Goal: Find specific page/section: Find specific page/section

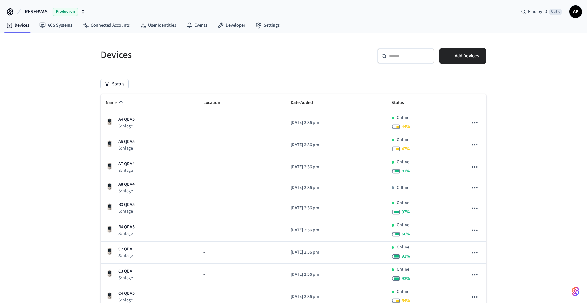
click at [111, 106] on span "Name" at bounding box center [115, 103] width 19 height 10
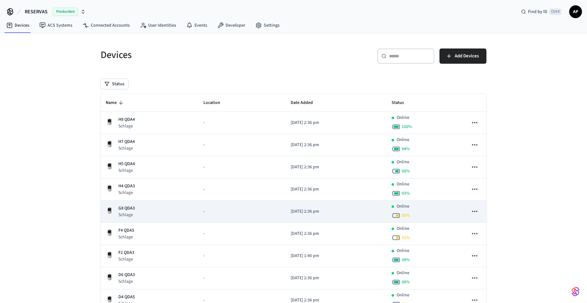
click at [127, 207] on p "G8 QDA3" at bounding box center [126, 208] width 16 height 7
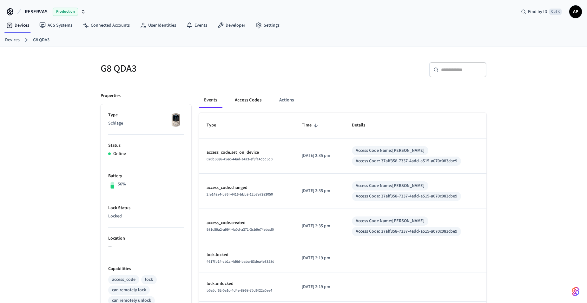
click at [243, 100] on button "Access Codes" at bounding box center [248, 100] width 37 height 15
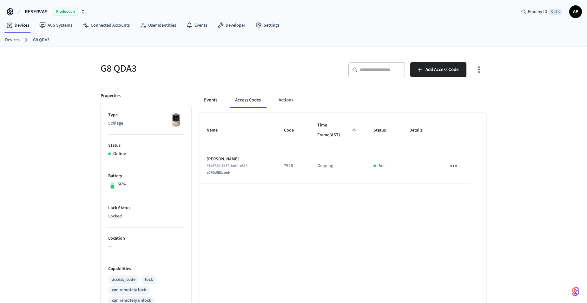
click at [204, 98] on button "Events" at bounding box center [210, 100] width 23 height 15
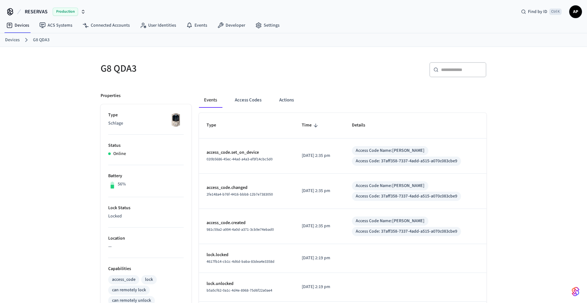
click at [14, 41] on link "Devices" at bounding box center [12, 40] width 15 height 7
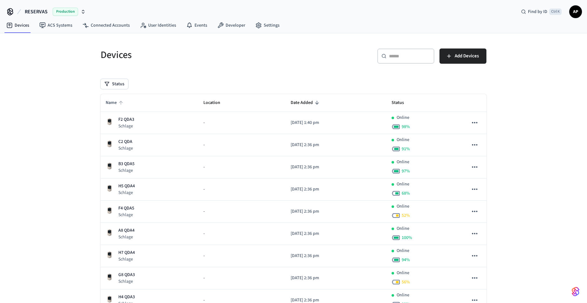
click at [109, 101] on span "Name" at bounding box center [115, 103] width 19 height 10
click at [121, 102] on icon "sticky table" at bounding box center [121, 103] width 6 height 6
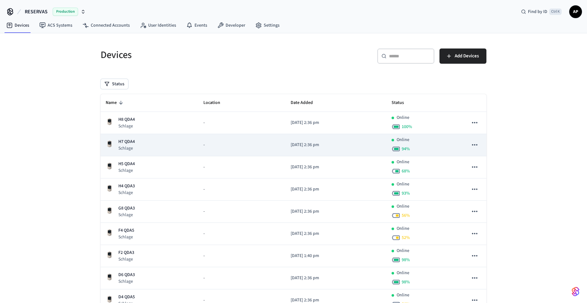
click at [130, 140] on p "H7 QDA4" at bounding box center [126, 142] width 16 height 7
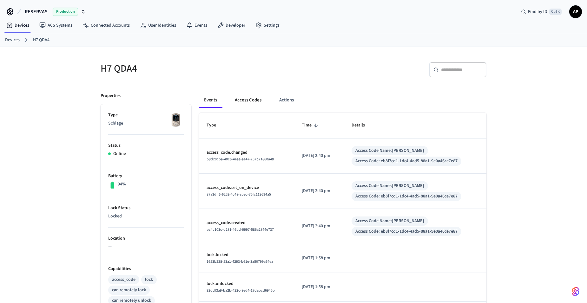
click at [251, 101] on button "Access Codes" at bounding box center [248, 100] width 37 height 15
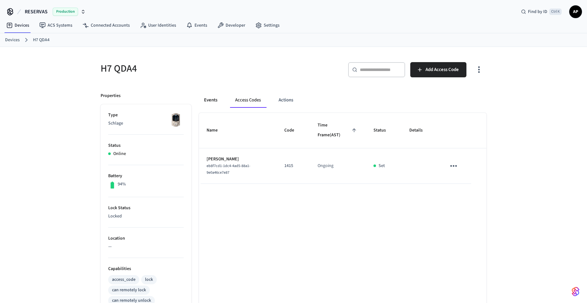
click at [212, 101] on button "Events" at bounding box center [210, 100] width 23 height 15
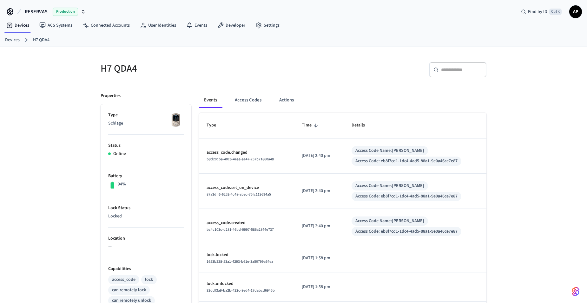
click at [7, 42] on link "Devices" at bounding box center [12, 40] width 15 height 7
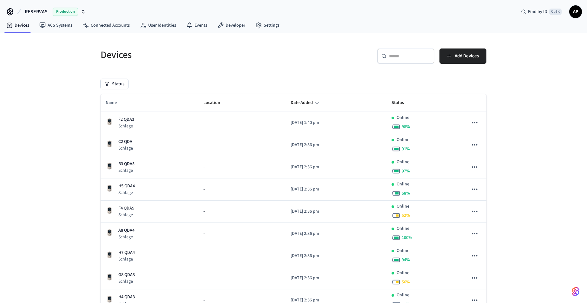
click at [123, 104] on icon "sticky table" at bounding box center [121, 103] width 6 height 6
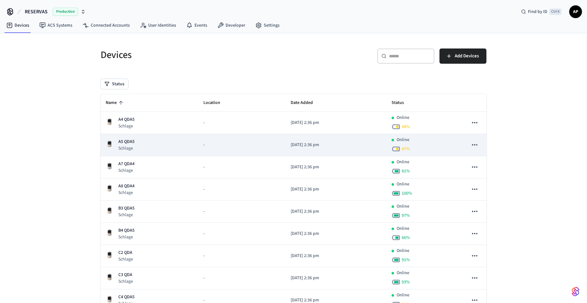
click at [121, 145] on p "A5 QDA5" at bounding box center [126, 142] width 16 height 7
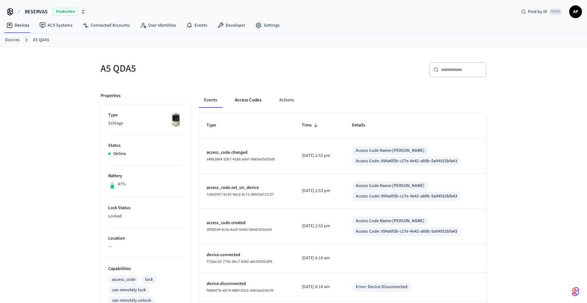
click at [247, 98] on button "Access Codes" at bounding box center [248, 100] width 37 height 15
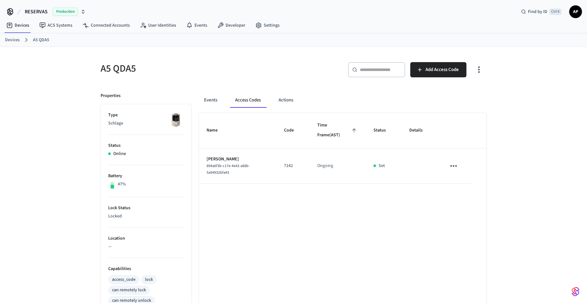
click at [12, 40] on link "Devices" at bounding box center [12, 40] width 15 height 7
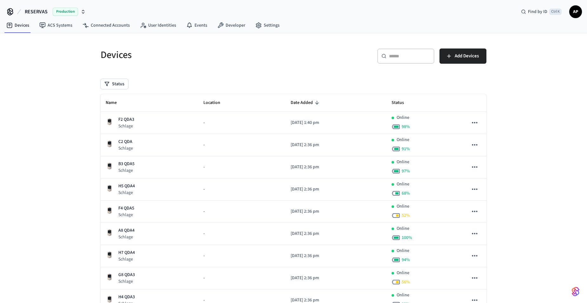
click at [127, 107] on th "Name" at bounding box center [150, 103] width 98 height 18
click at [114, 101] on span "Name" at bounding box center [115, 103] width 19 height 10
click at [575, 10] on span "AP" at bounding box center [575, 11] width 11 height 11
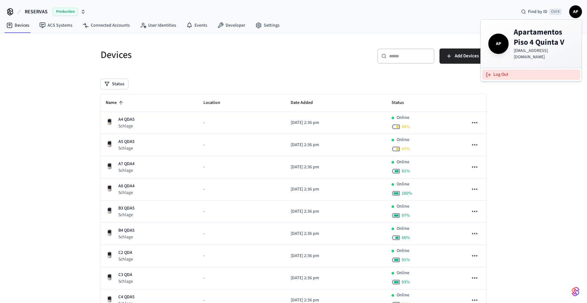
click at [541, 69] on button "Log Out" at bounding box center [531, 74] width 98 height 10
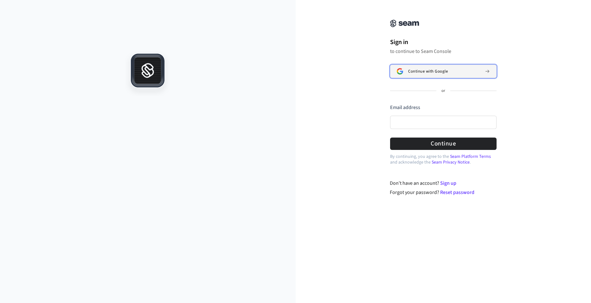
click at [442, 68] on button "Continue with Google" at bounding box center [443, 71] width 107 height 13
